Goal: Information Seeking & Learning: Learn about a topic

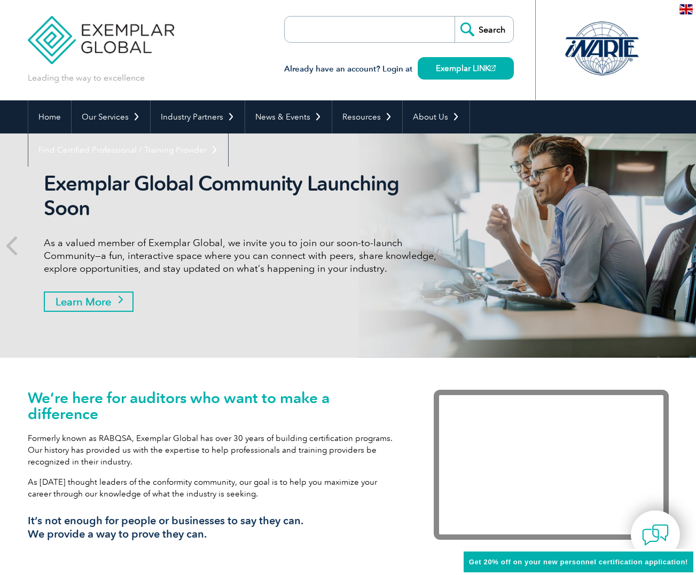
click at [93, 302] on link "Learn More" at bounding box center [89, 301] width 90 height 20
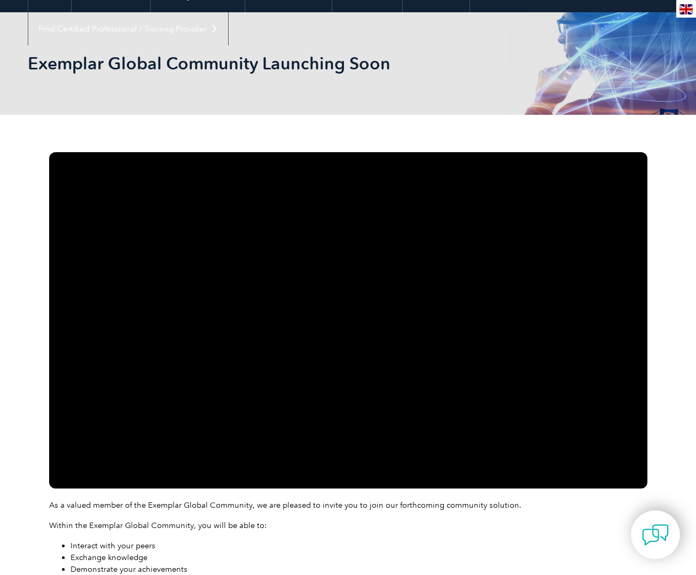
scroll to position [133, 0]
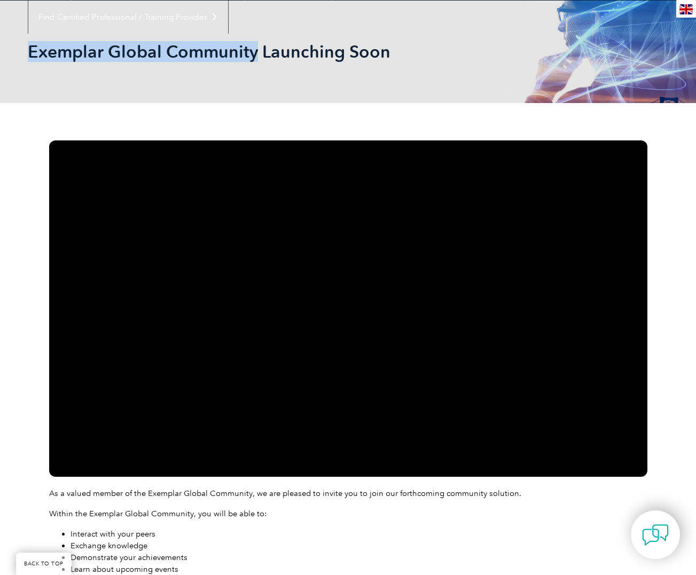
drag, startPoint x: 33, startPoint y: 48, endPoint x: 257, endPoint y: 60, distance: 224.5
click at [257, 60] on h2 "Exemplar Global Community Launching Soon" at bounding box center [252, 51] width 448 height 17
copy h2 "Exemplar Global Community"
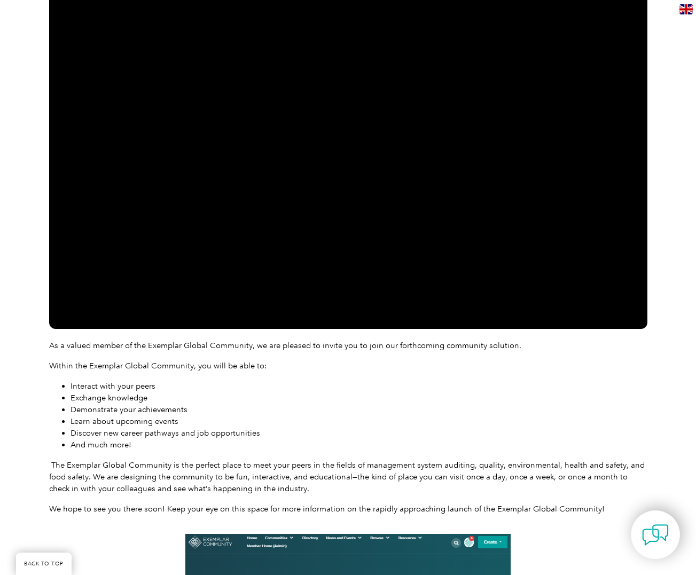
scroll to position [283, 0]
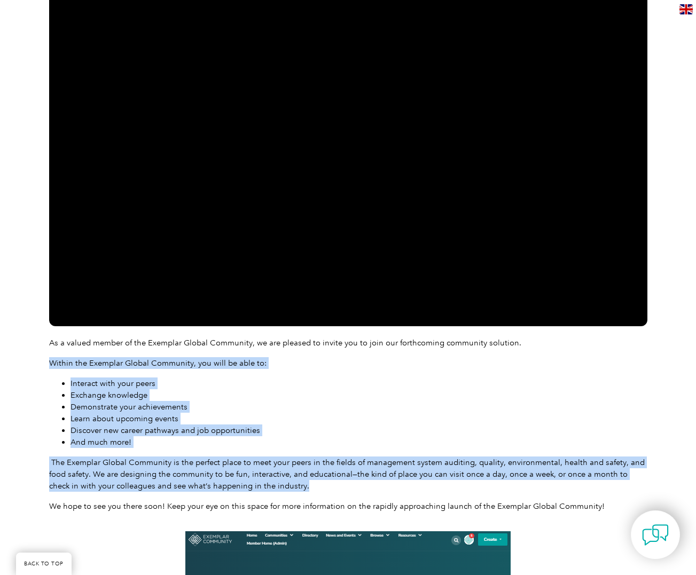
drag, startPoint x: 50, startPoint y: 362, endPoint x: 306, endPoint y: 491, distance: 286.5
click at [306, 491] on div "As a valued member of the Exemplar Global Community, we are pleased to invite y…" at bounding box center [348, 424] width 598 height 175
copy div "Within the Exemplar Global Community, you will be able to: Interact with your p…"
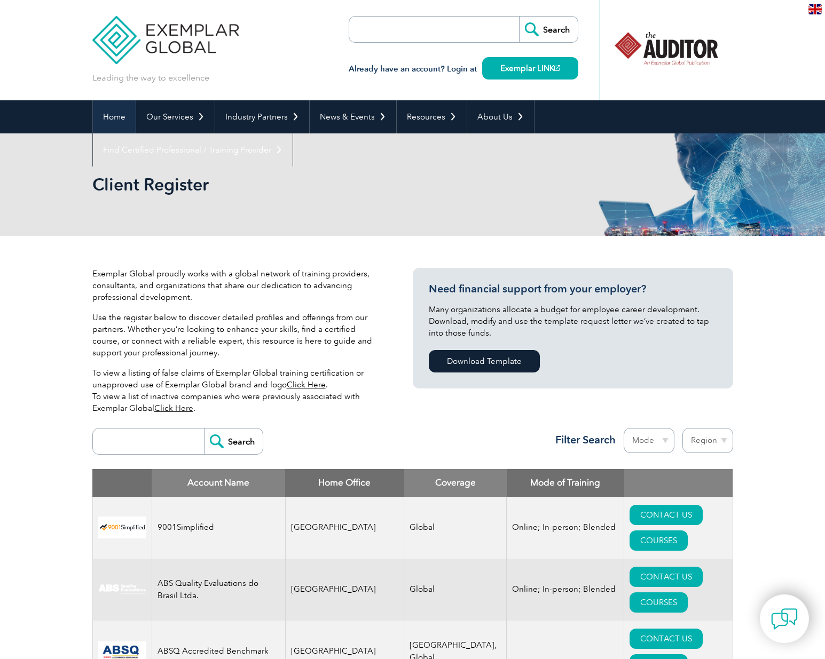
click at [109, 112] on link "Home" at bounding box center [114, 116] width 43 height 33
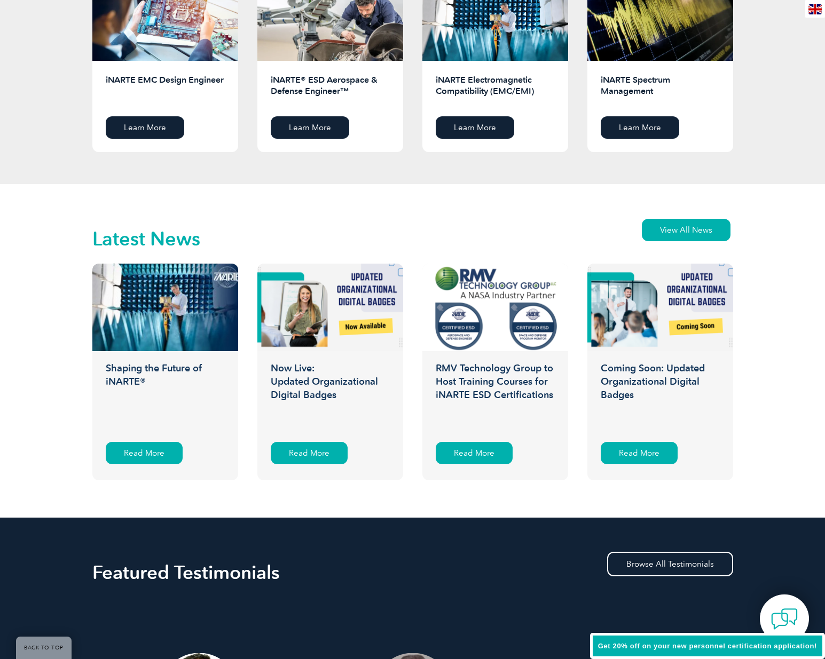
scroll to position [1487, 0]
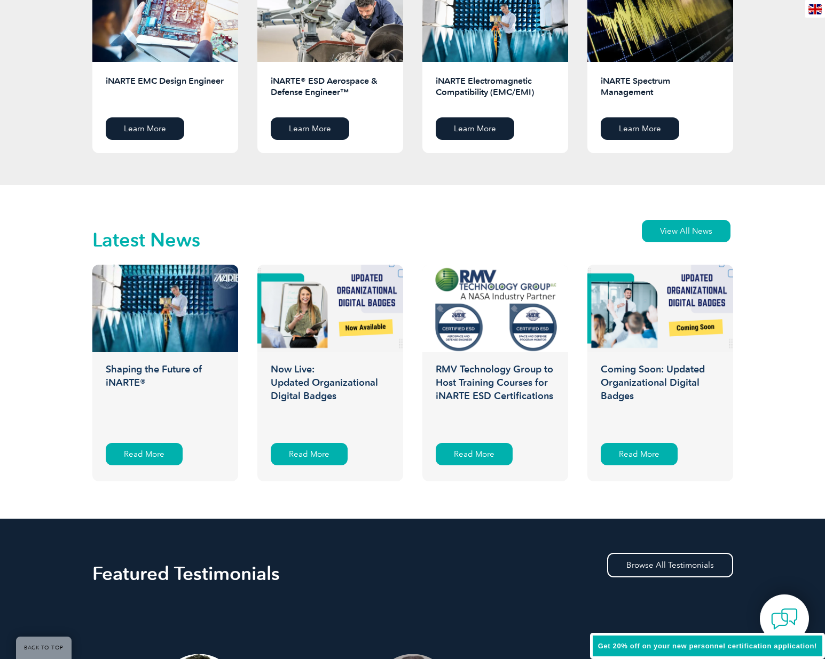
click at [133, 367] on h3 "Shaping the Future of iNARTE®" at bounding box center [165, 397] width 146 height 69
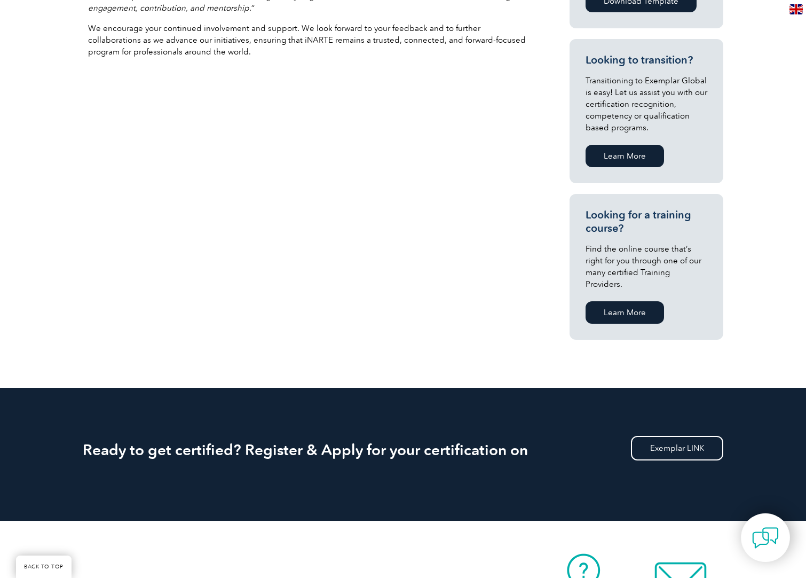
scroll to position [998, 0]
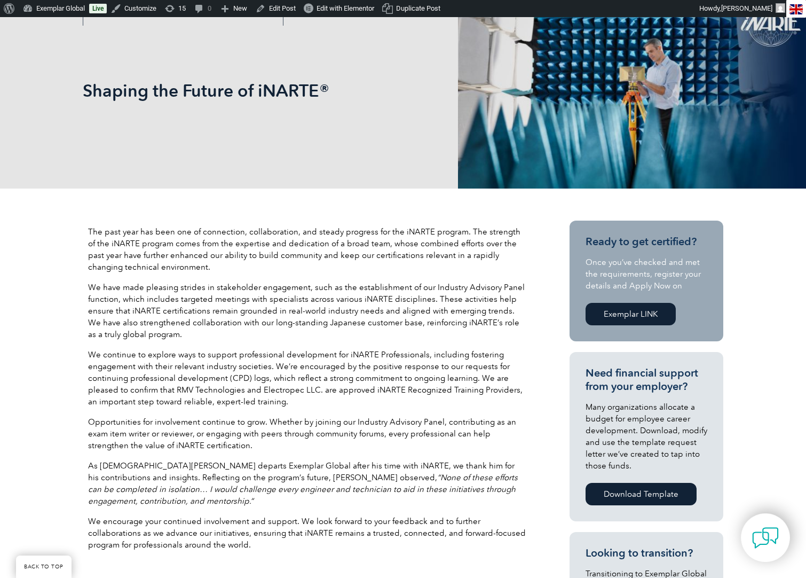
scroll to position [212, 0]
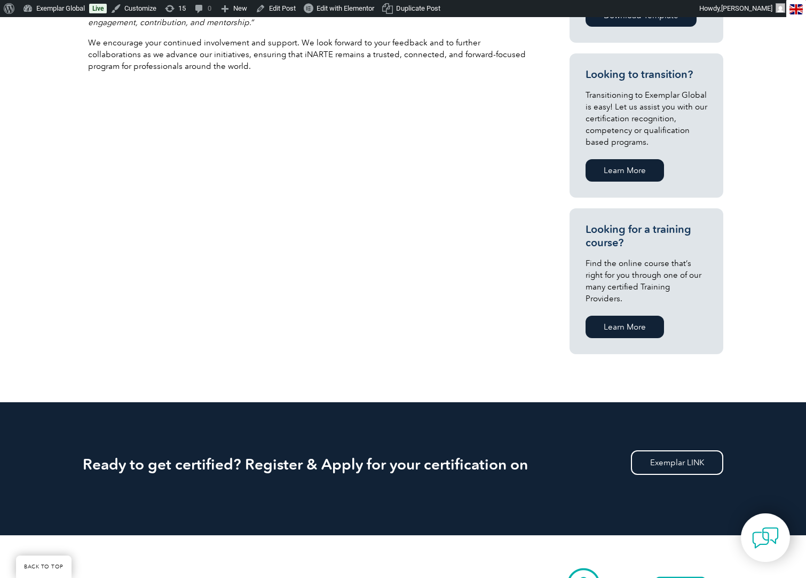
scroll to position [637, 0]
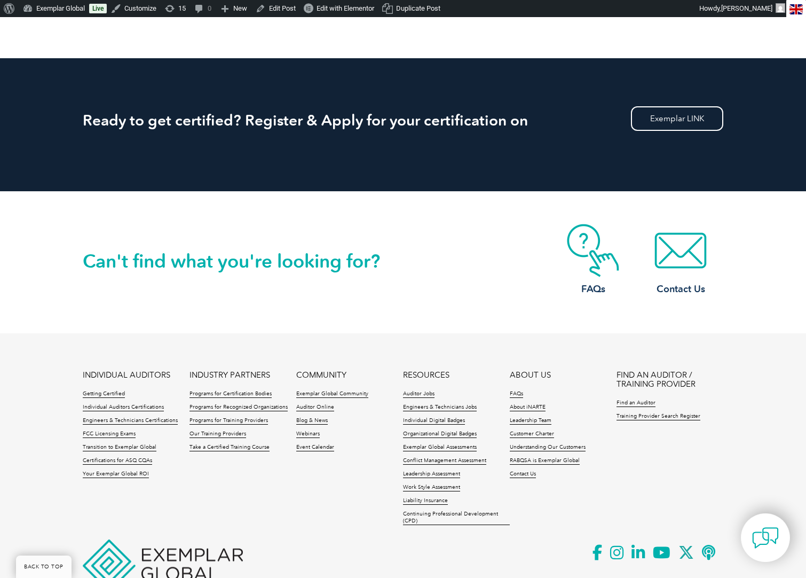
scroll to position [1015, 0]
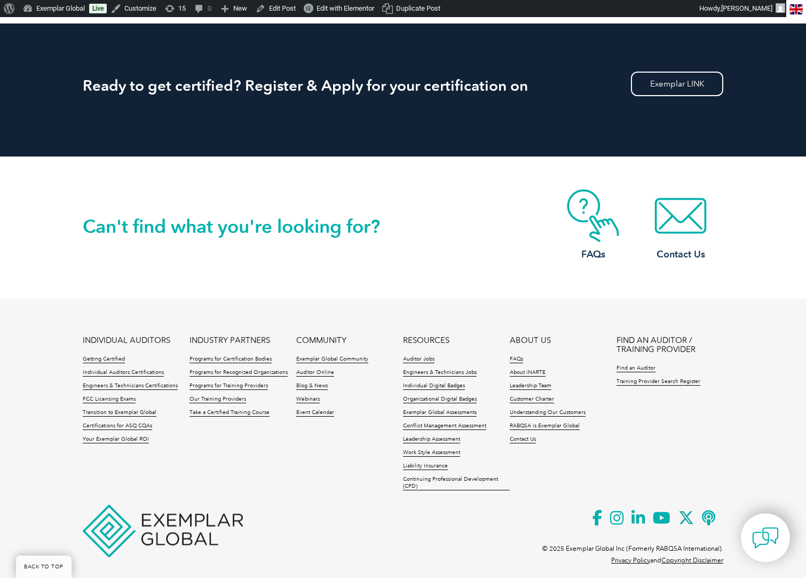
click at [420, 336] on link "RESOURCES" at bounding box center [426, 340] width 46 height 9
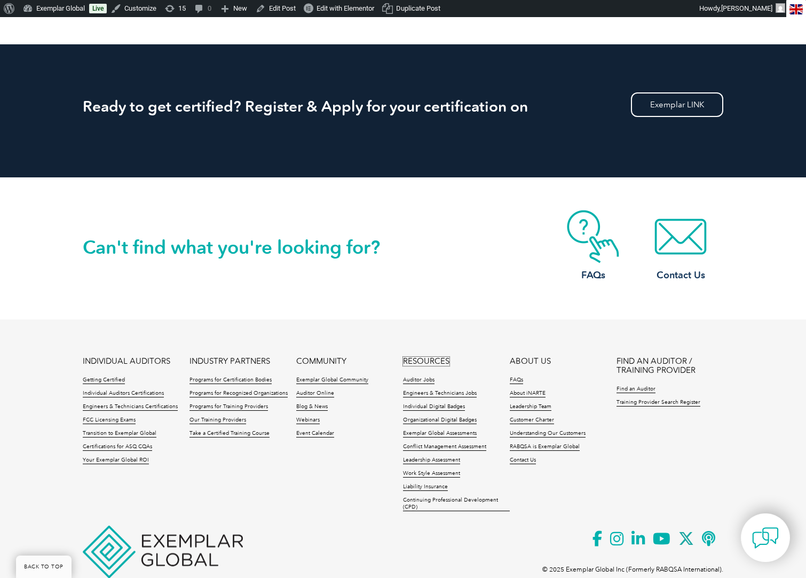
scroll to position [1015, 0]
